Goal: Check status: Check status

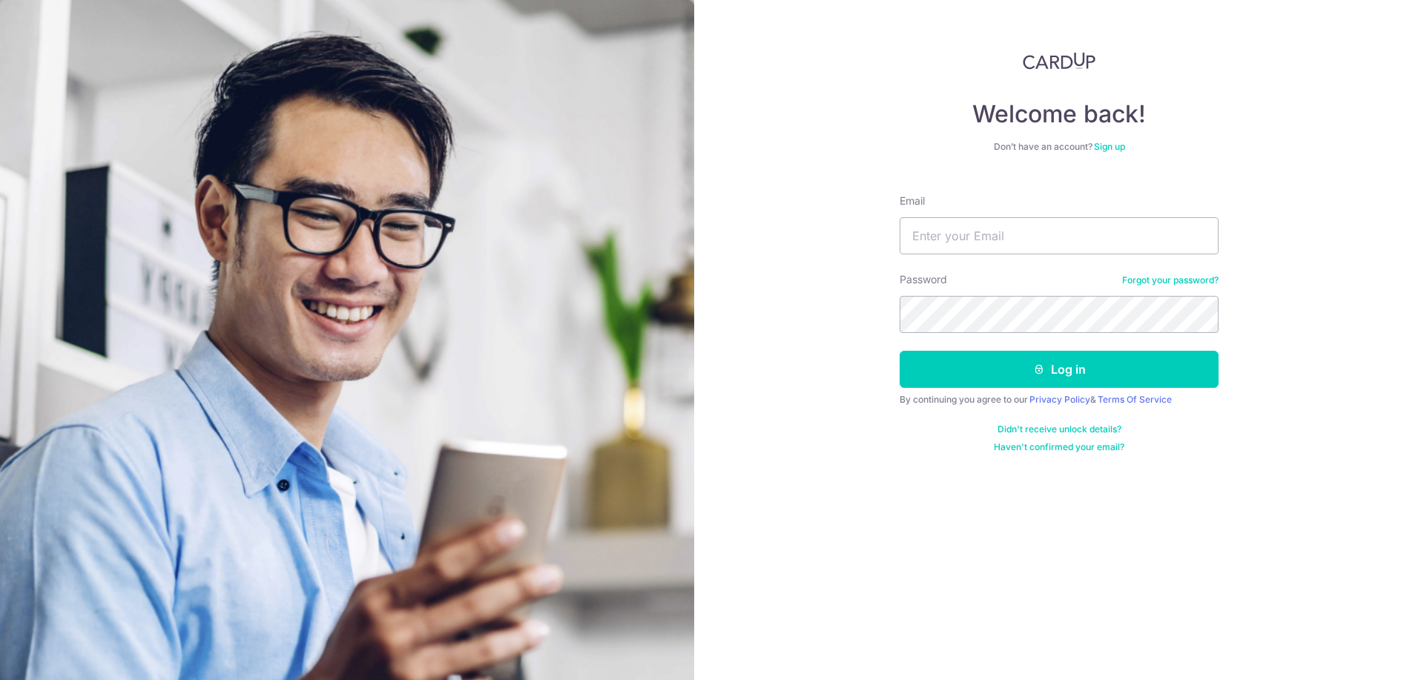
type input "[EMAIL_ADDRESS][DOMAIN_NAME]"
click at [899, 351] on button "Log in" at bounding box center [1058, 369] width 319 height 37
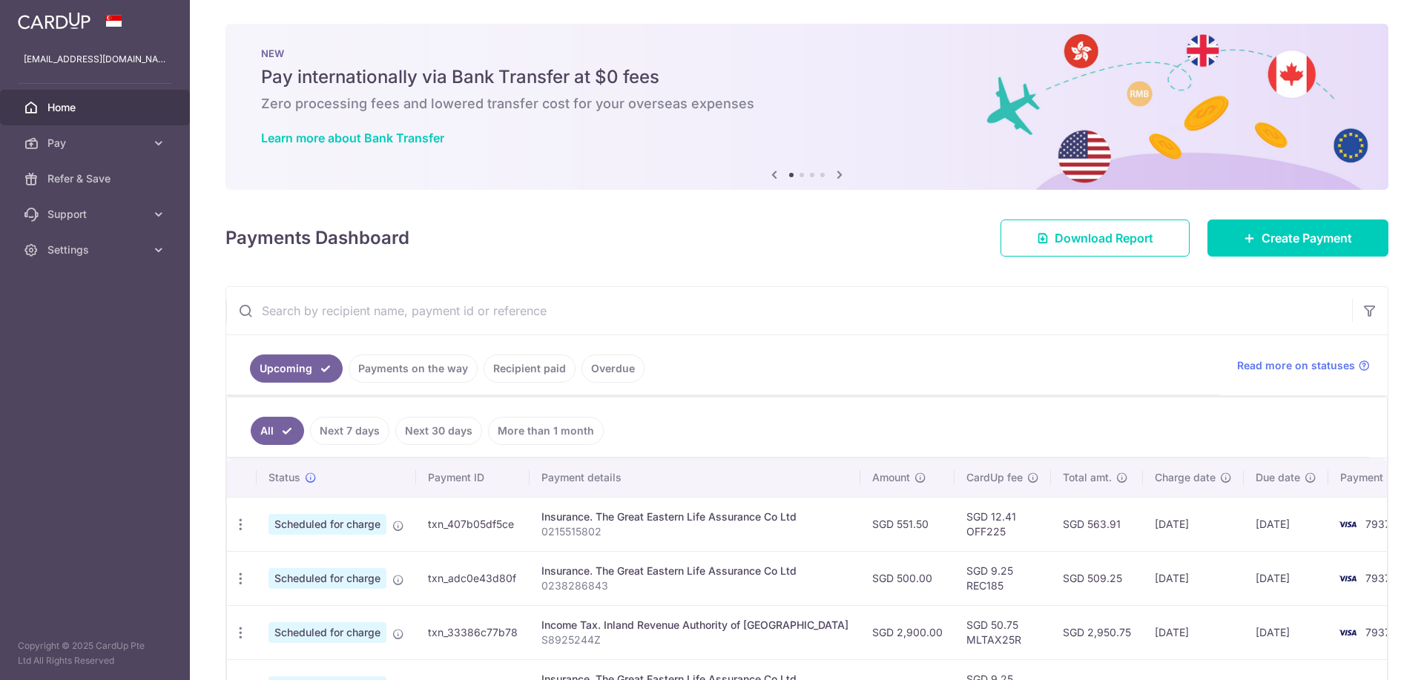
scroll to position [5, 0]
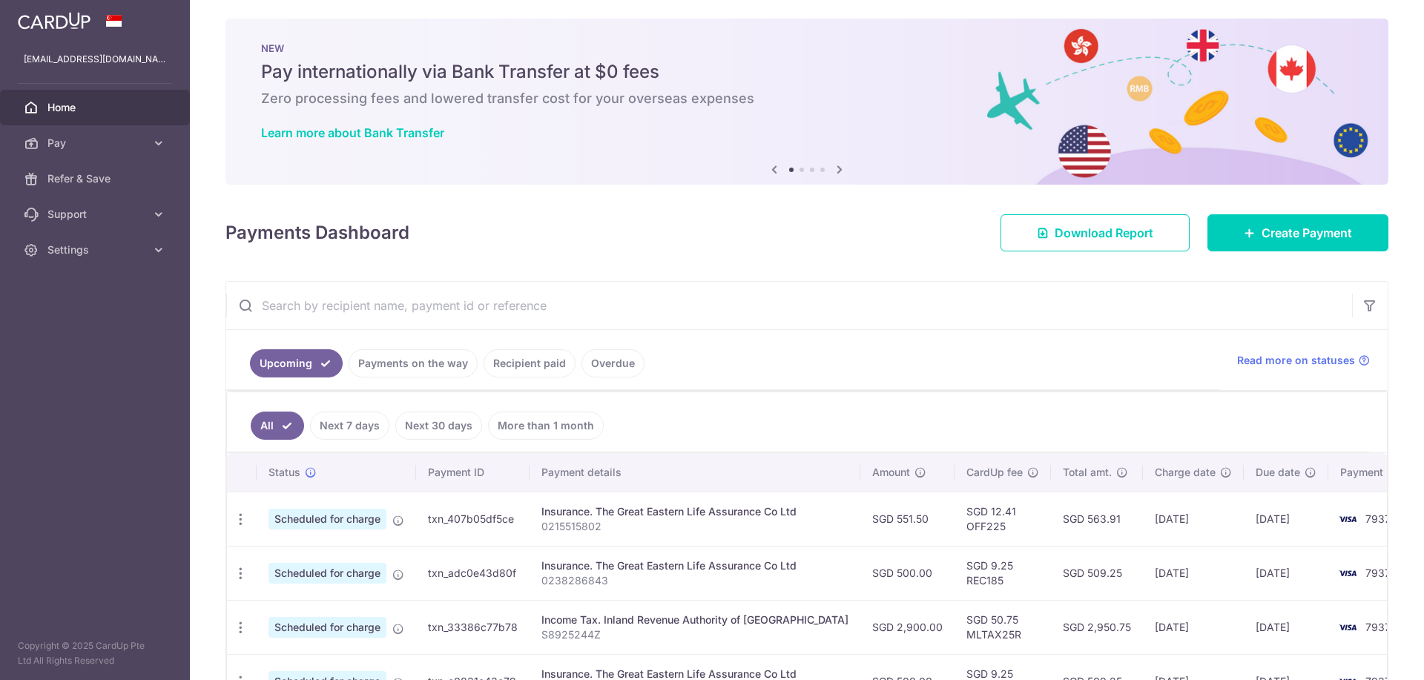
click at [510, 366] on link "Recipient paid" at bounding box center [529, 363] width 92 height 28
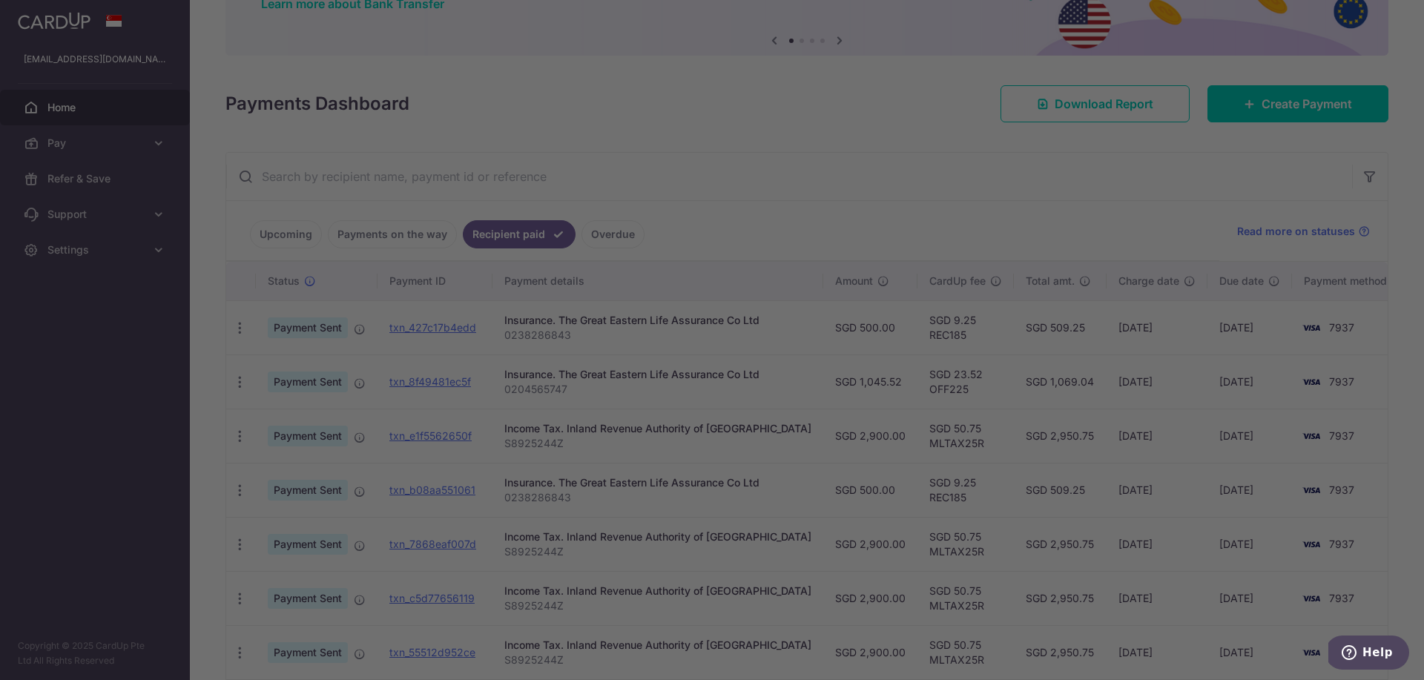
scroll to position [136, 0]
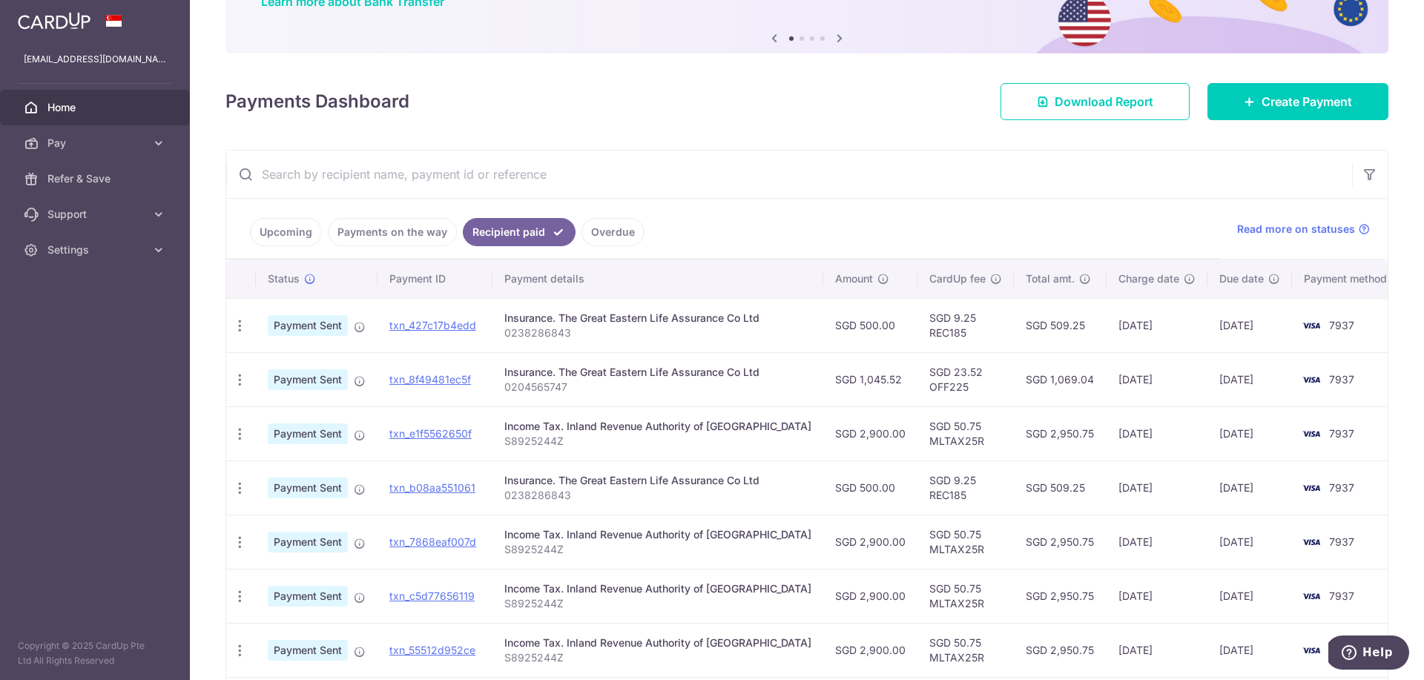
drag, startPoint x: 1201, startPoint y: 382, endPoint x: 1267, endPoint y: 386, distance: 66.1
click at [1267, 386] on td "[DATE]" at bounding box center [1249, 379] width 85 height 54
click at [1241, 383] on td "02/10/2025" at bounding box center [1249, 379] width 85 height 54
click at [917, 386] on td "SGD 23.52 OFF225" at bounding box center [965, 379] width 96 height 54
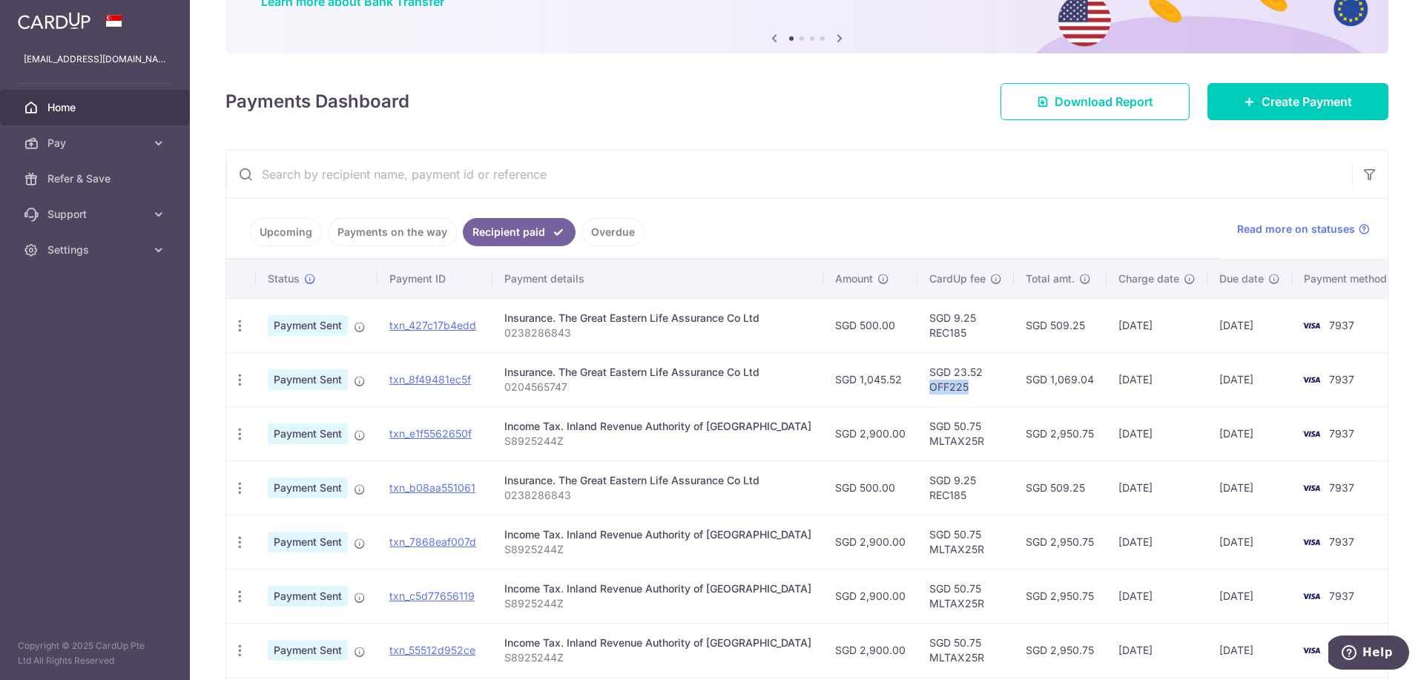
click at [917, 386] on td "SGD 23.52 OFF225" at bounding box center [965, 379] width 96 height 54
click at [766, 377] on div "Insurance. The Great Eastern Life Assurance Co Ltd" at bounding box center [657, 372] width 307 height 15
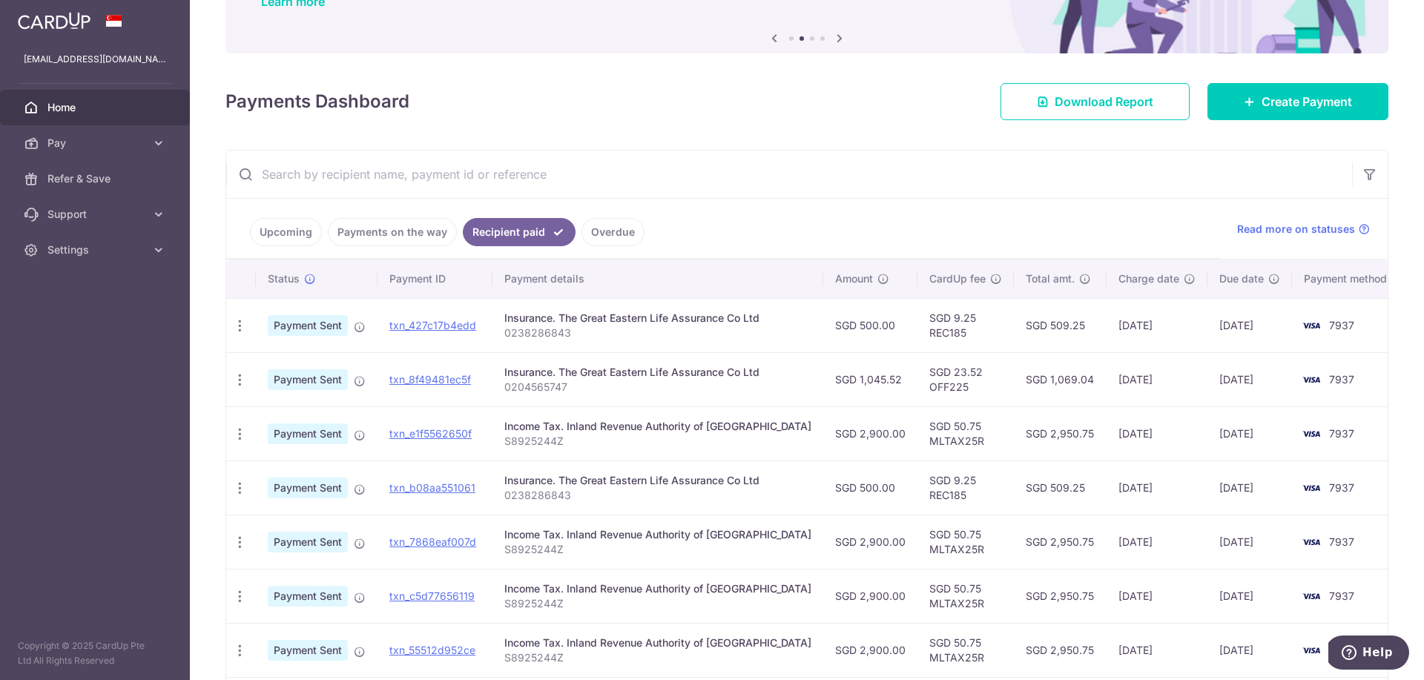
click at [766, 377] on div "Insurance. The Great Eastern Life Assurance Co Ltd" at bounding box center [657, 372] width 307 height 15
click at [595, 376] on div "Insurance. The Great Eastern Life Assurance Co Ltd" at bounding box center [657, 372] width 307 height 15
